Goal: Obtain resource: Obtain resource

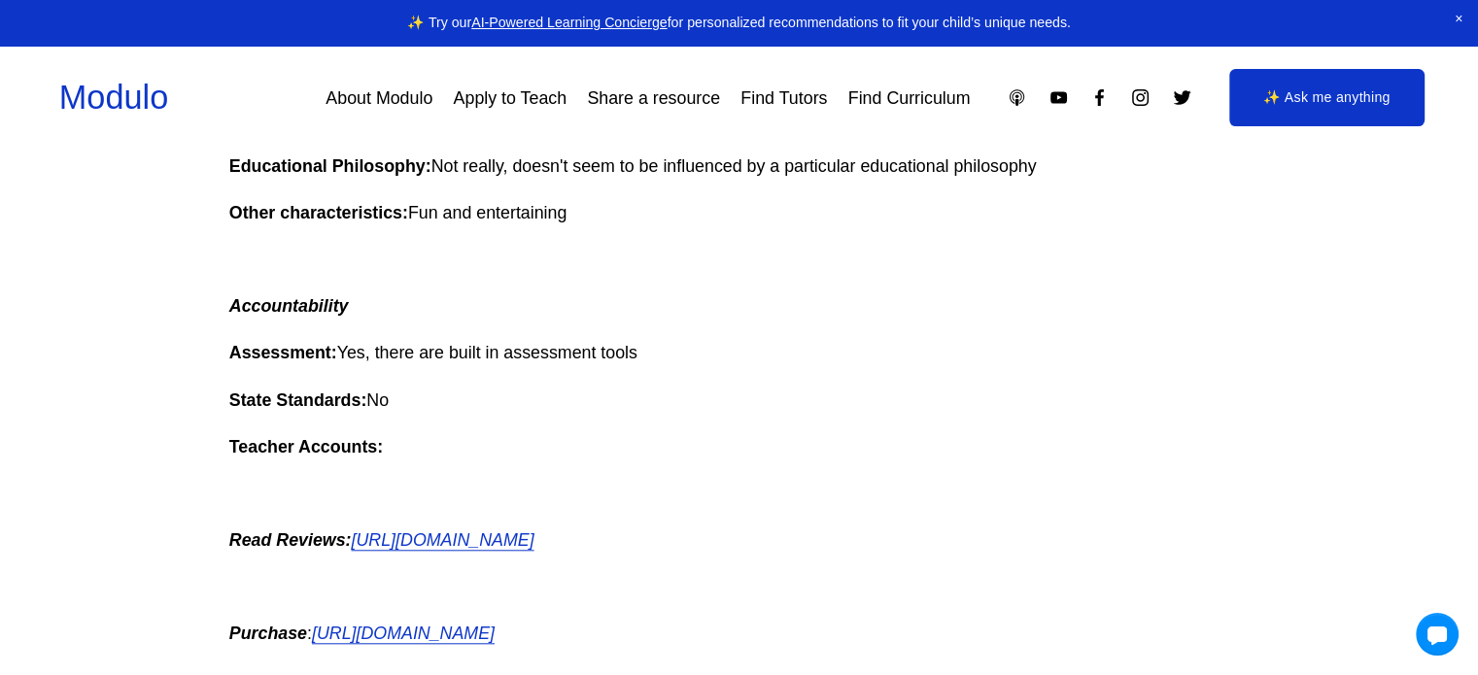
scroll to position [1555, 0]
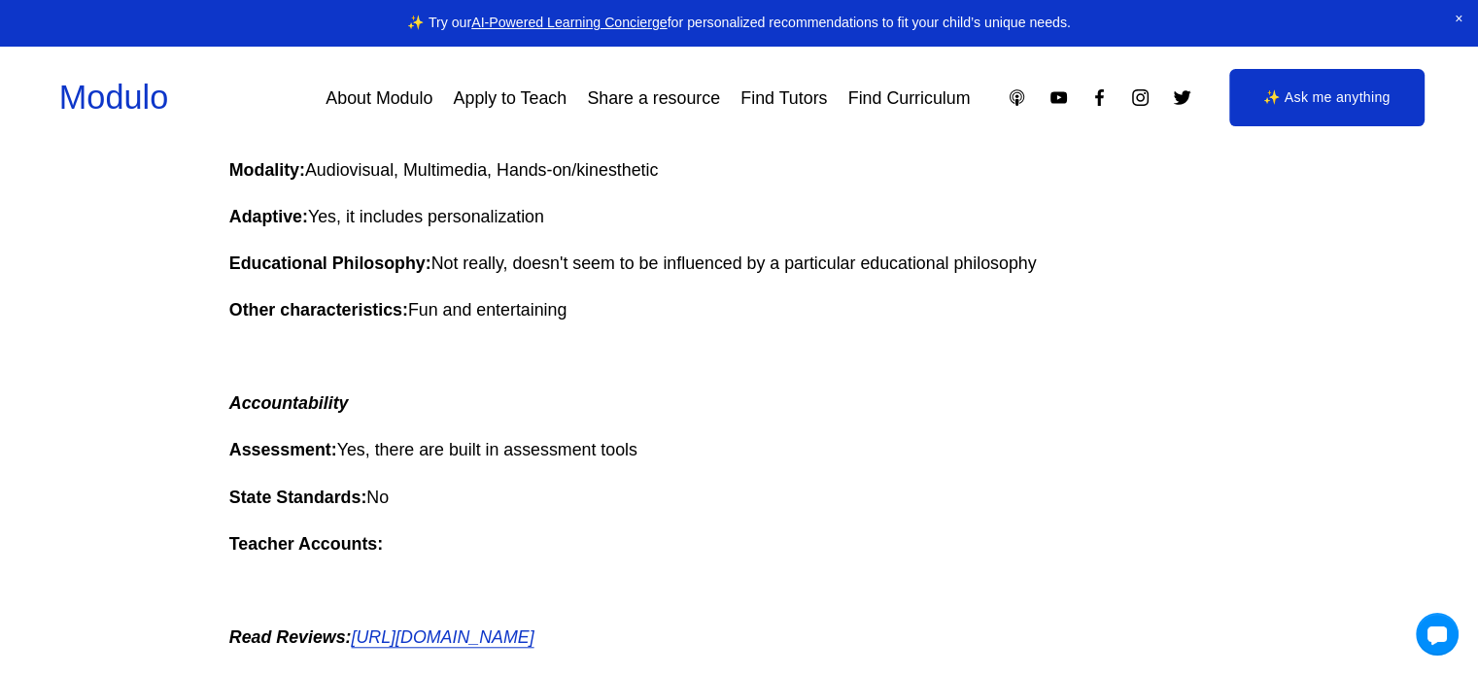
click at [534, 637] on em "[URL][DOMAIN_NAME]" at bounding box center [442, 637] width 183 height 19
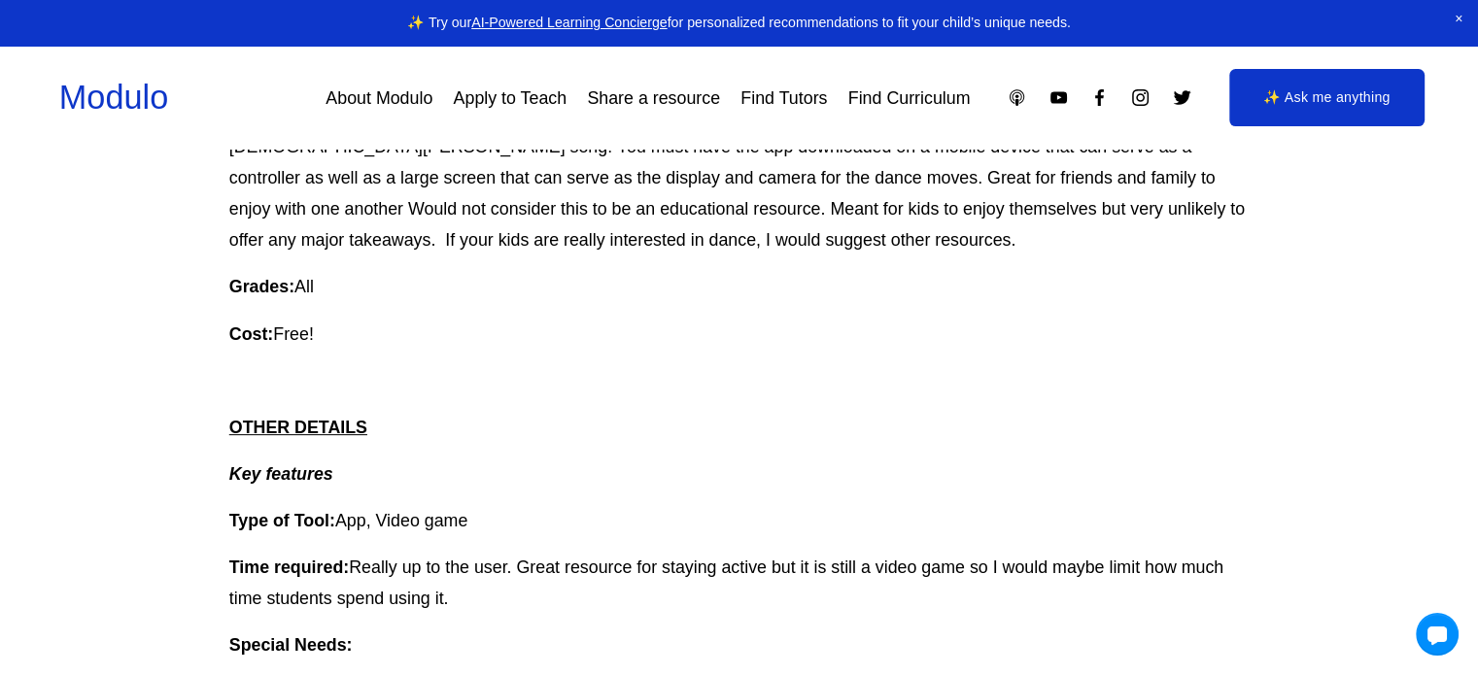
scroll to position [486, 0]
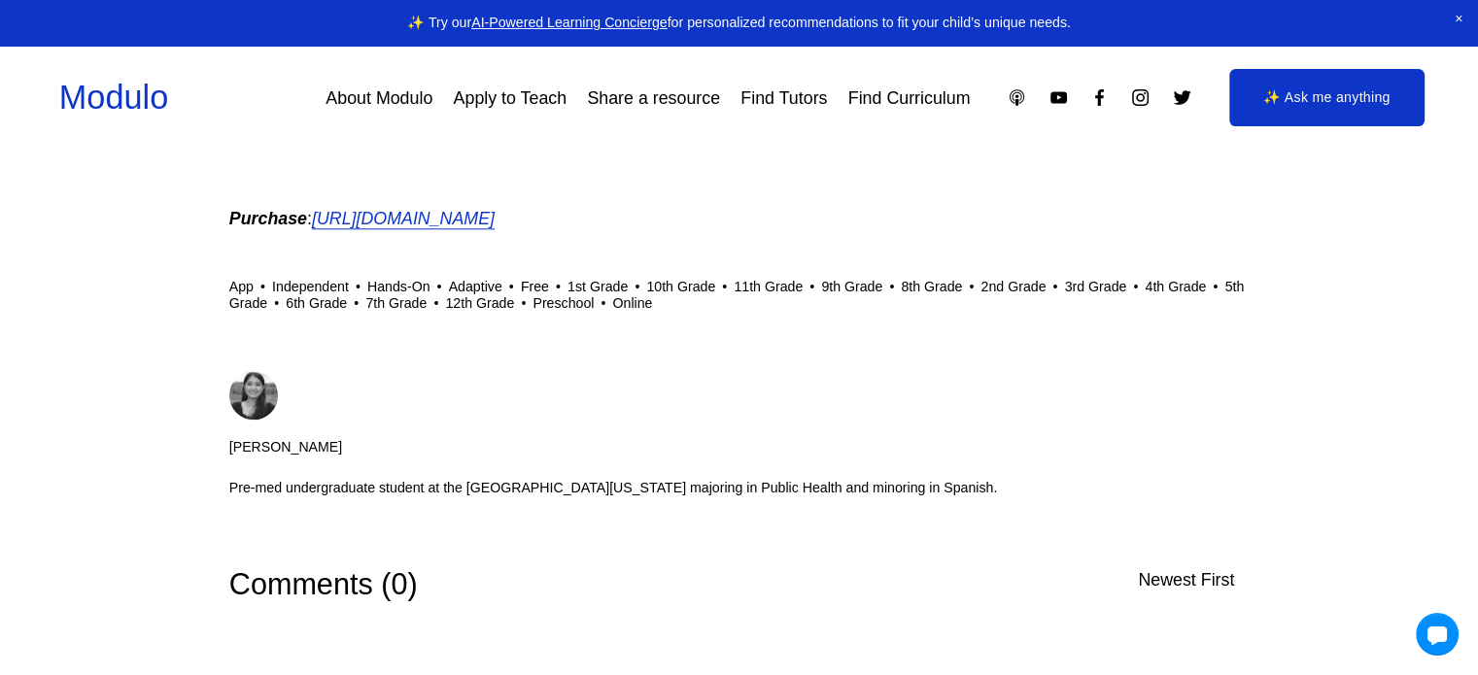
scroll to position [2050, 0]
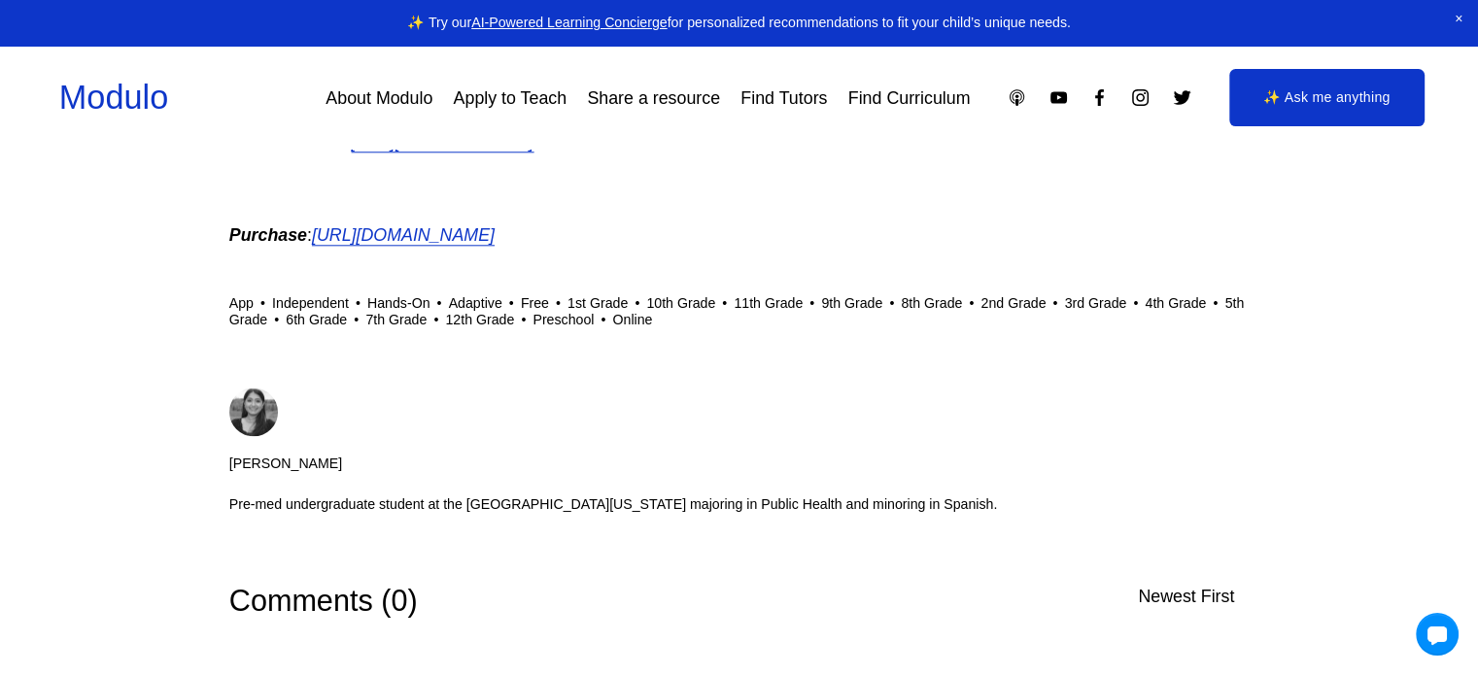
click at [495, 238] on em "[URL][DOMAIN_NAME]" at bounding box center [403, 234] width 183 height 19
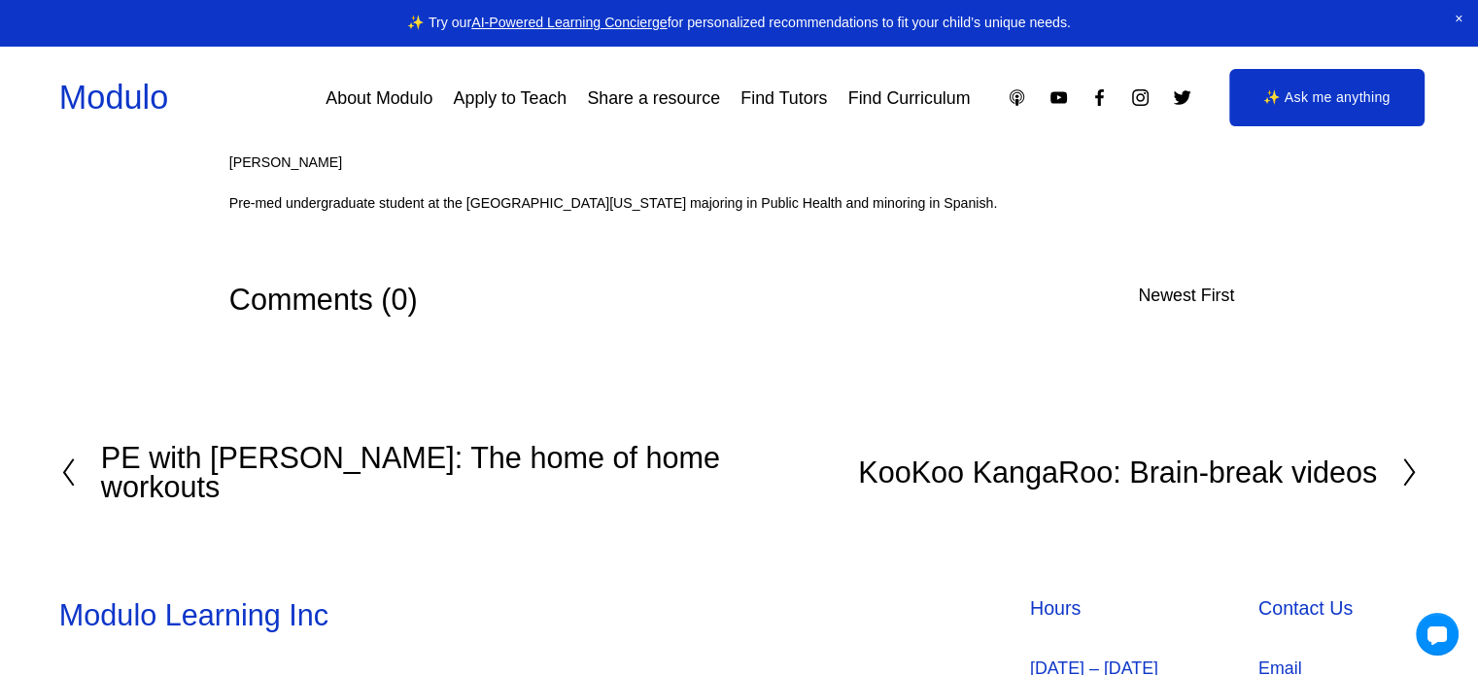
scroll to position [2148, 0]
